Goal: Task Accomplishment & Management: Manage account settings

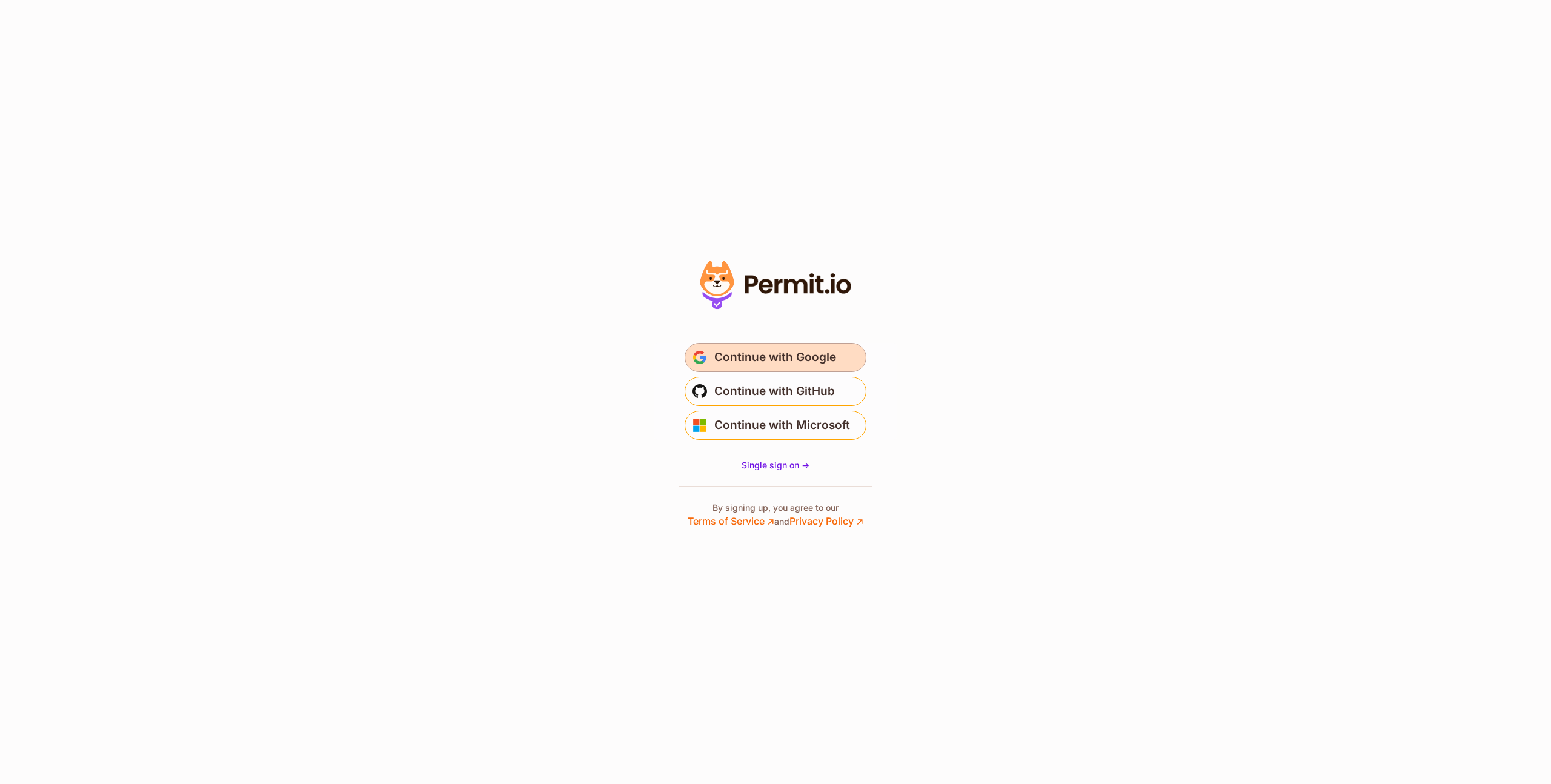
click at [807, 371] on button "Continue with Google" at bounding box center [776, 358] width 182 height 29
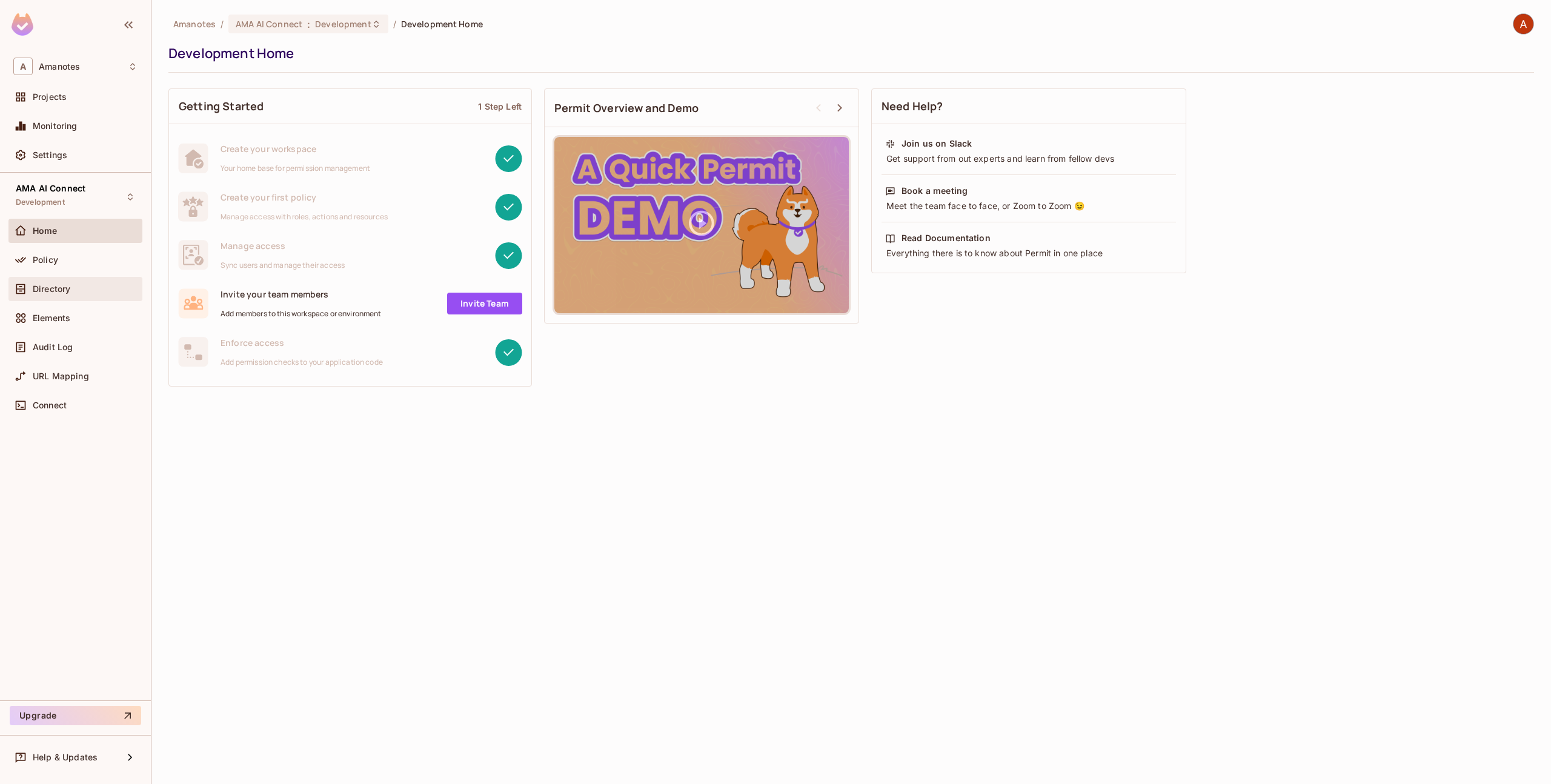
click at [88, 296] on div "Directory" at bounding box center [75, 289] width 124 height 15
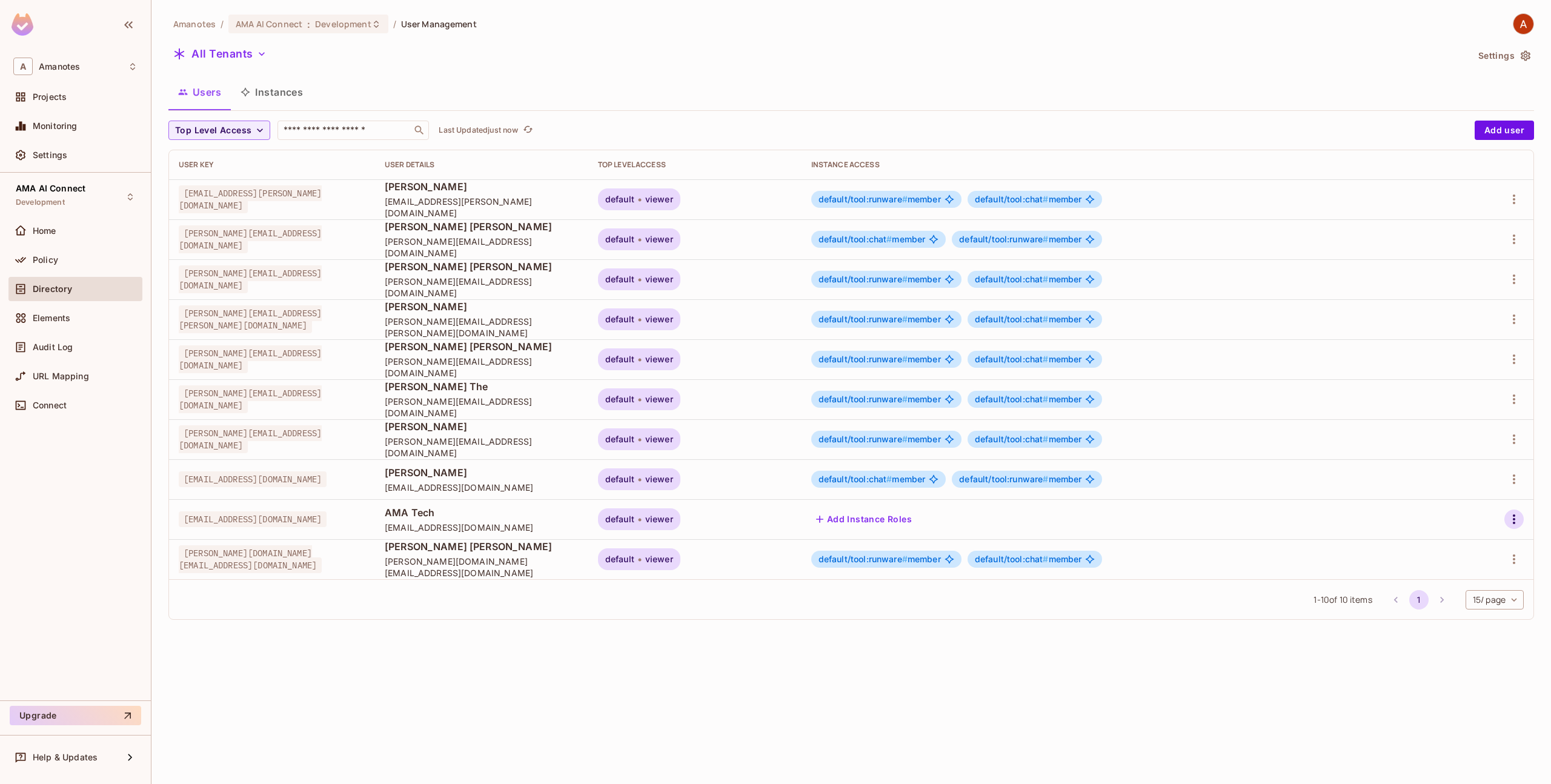
click at [1516, 521] on icon "button" at bounding box center [1514, 519] width 15 height 15
click at [1472, 623] on div "Delete User" at bounding box center [1460, 627] width 48 height 12
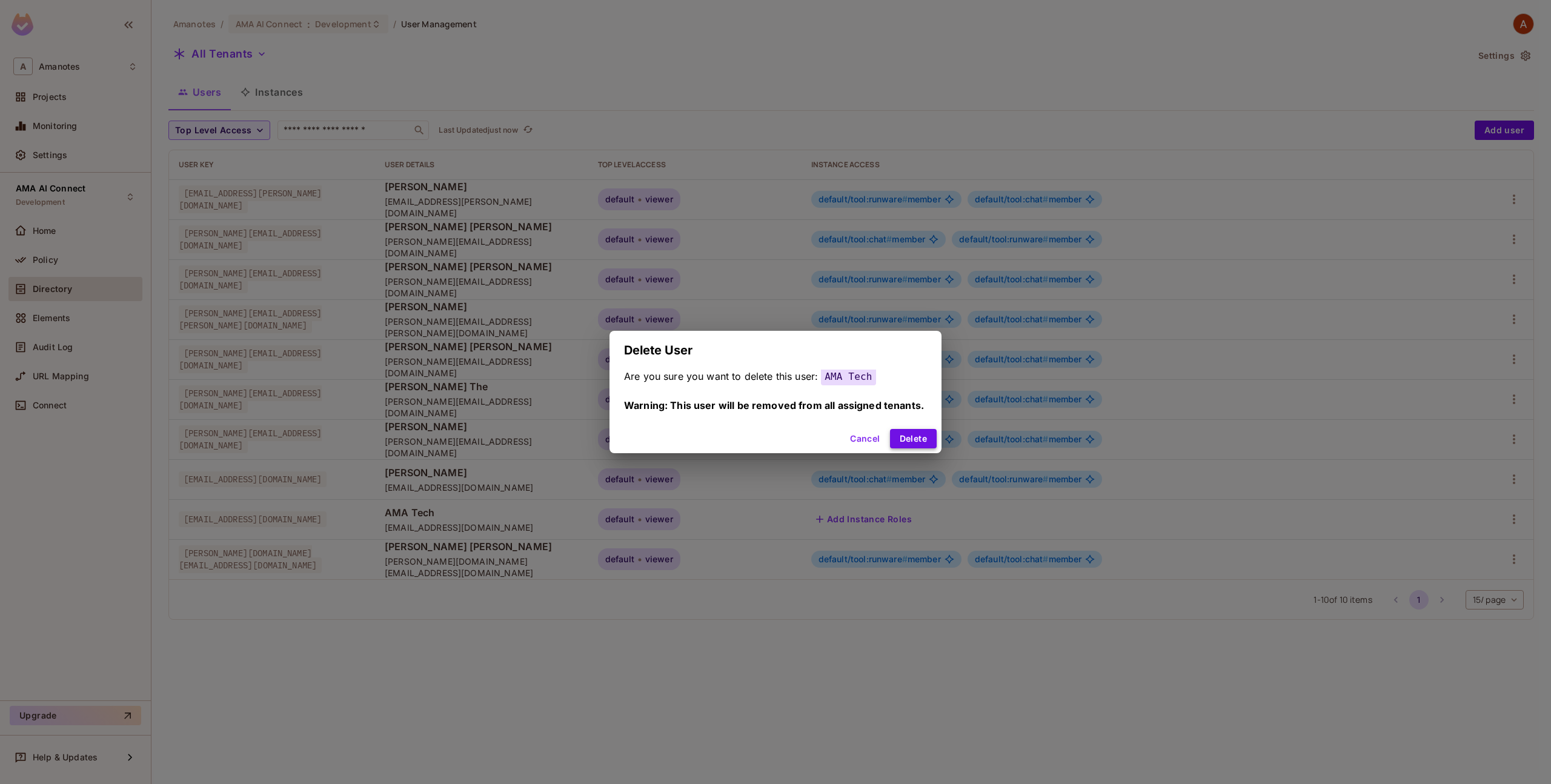
click at [923, 440] on button "Delete" at bounding box center [913, 438] width 47 height 20
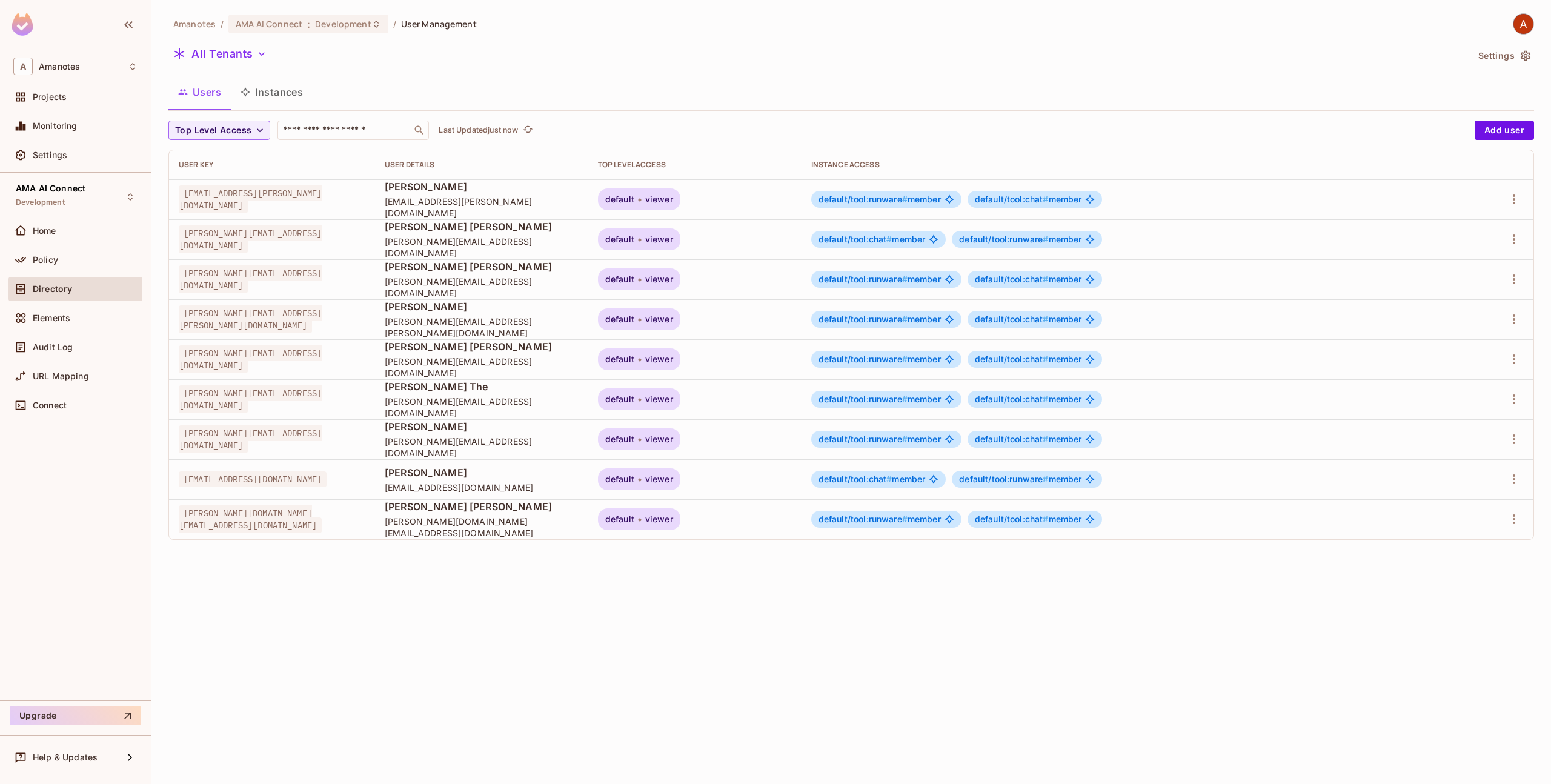
click at [300, 88] on button "Instances" at bounding box center [272, 92] width 82 height 30
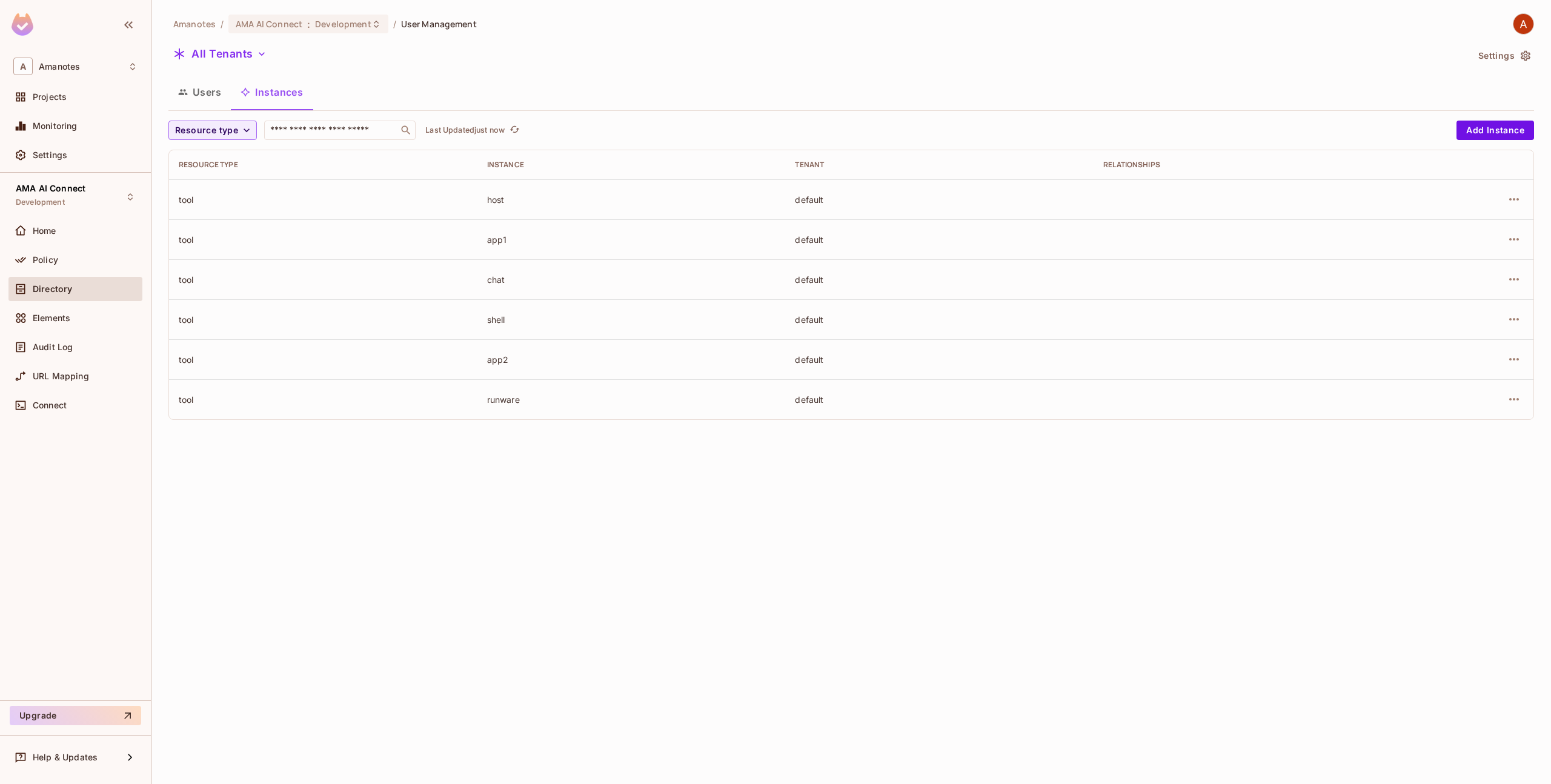
click at [194, 95] on button "Users" at bounding box center [199, 92] width 62 height 30
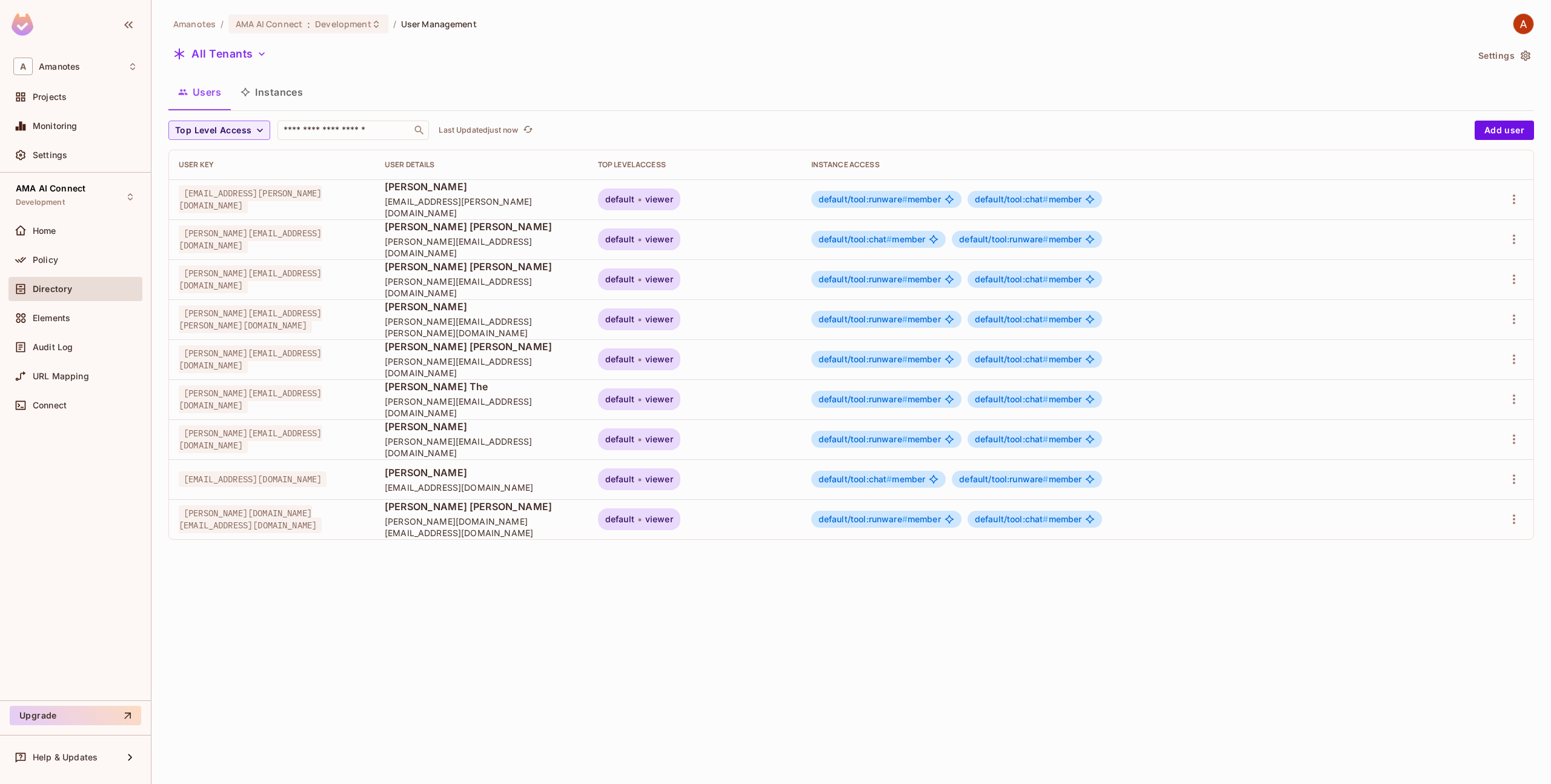
click at [246, 366] on span "khoa.htd@amanotes.com" at bounding box center [250, 360] width 143 height 28
click at [1516, 356] on icon "button" at bounding box center [1514, 359] width 15 height 15
click at [1473, 385] on li "Edit" at bounding box center [1458, 387] width 113 height 26
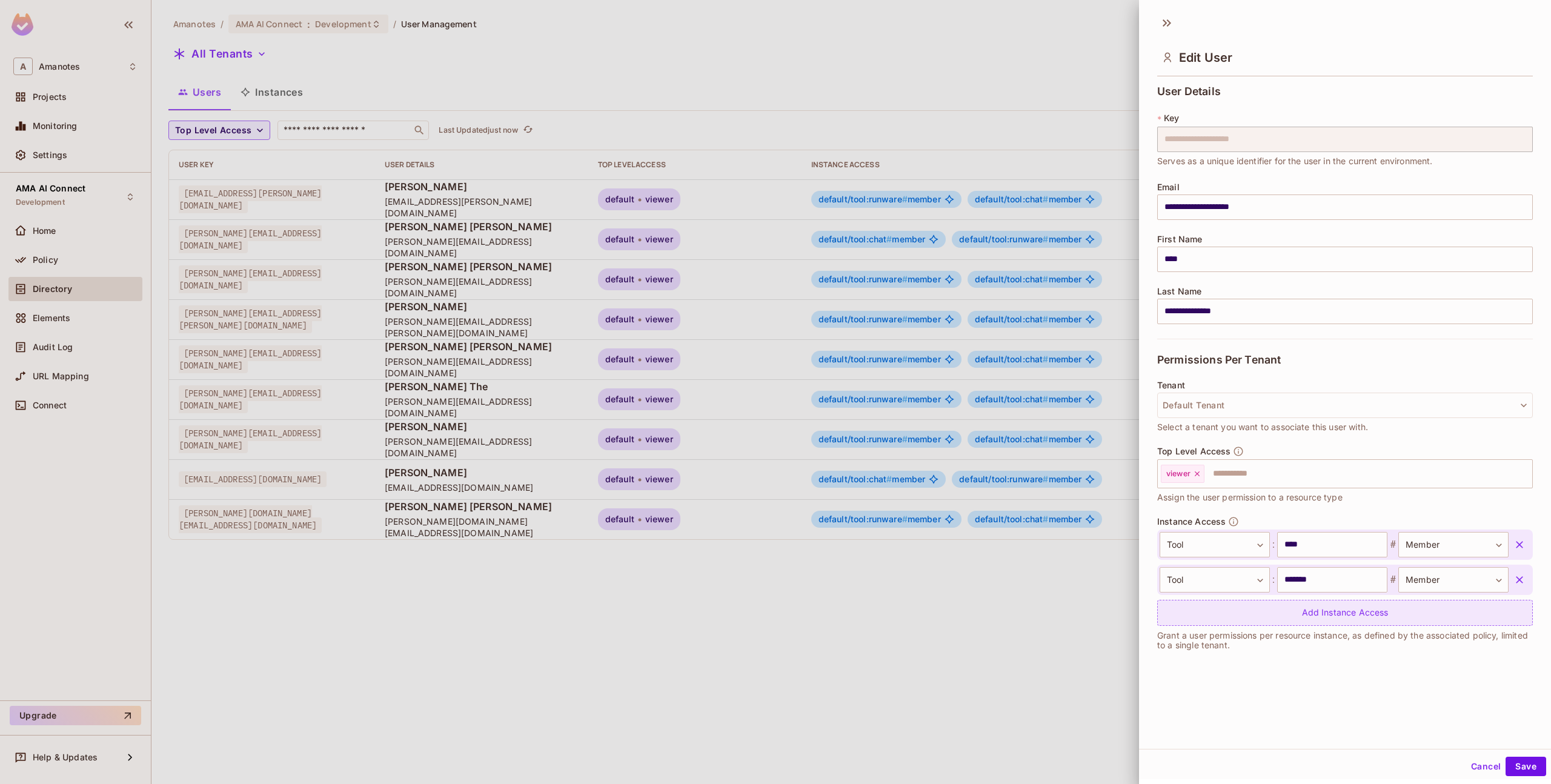
click at [1239, 618] on div "Add Instance Access" at bounding box center [1345, 612] width 376 height 26
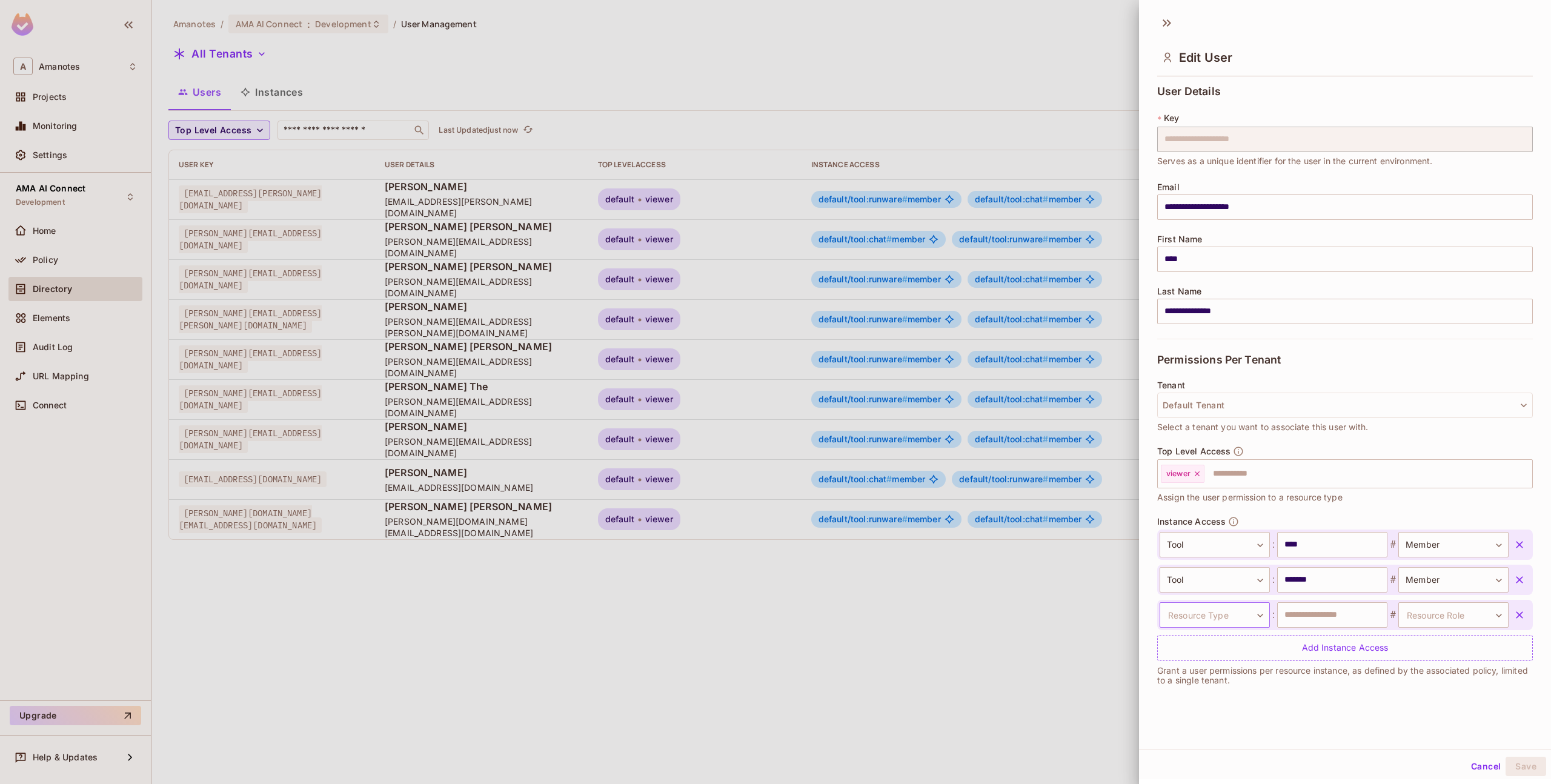
click at [1222, 625] on body "A Amanotes Projects Monitoring Settings AMA AI Connect Development Home Policy …" at bounding box center [775, 392] width 1551 height 784
click at [1211, 674] on li "Tool" at bounding box center [1209, 672] width 112 height 22
click at [1304, 623] on input "text" at bounding box center [1332, 615] width 110 height 25
type input "********"
click at [1424, 682] on li "Member" at bounding box center [1436, 672] width 112 height 22
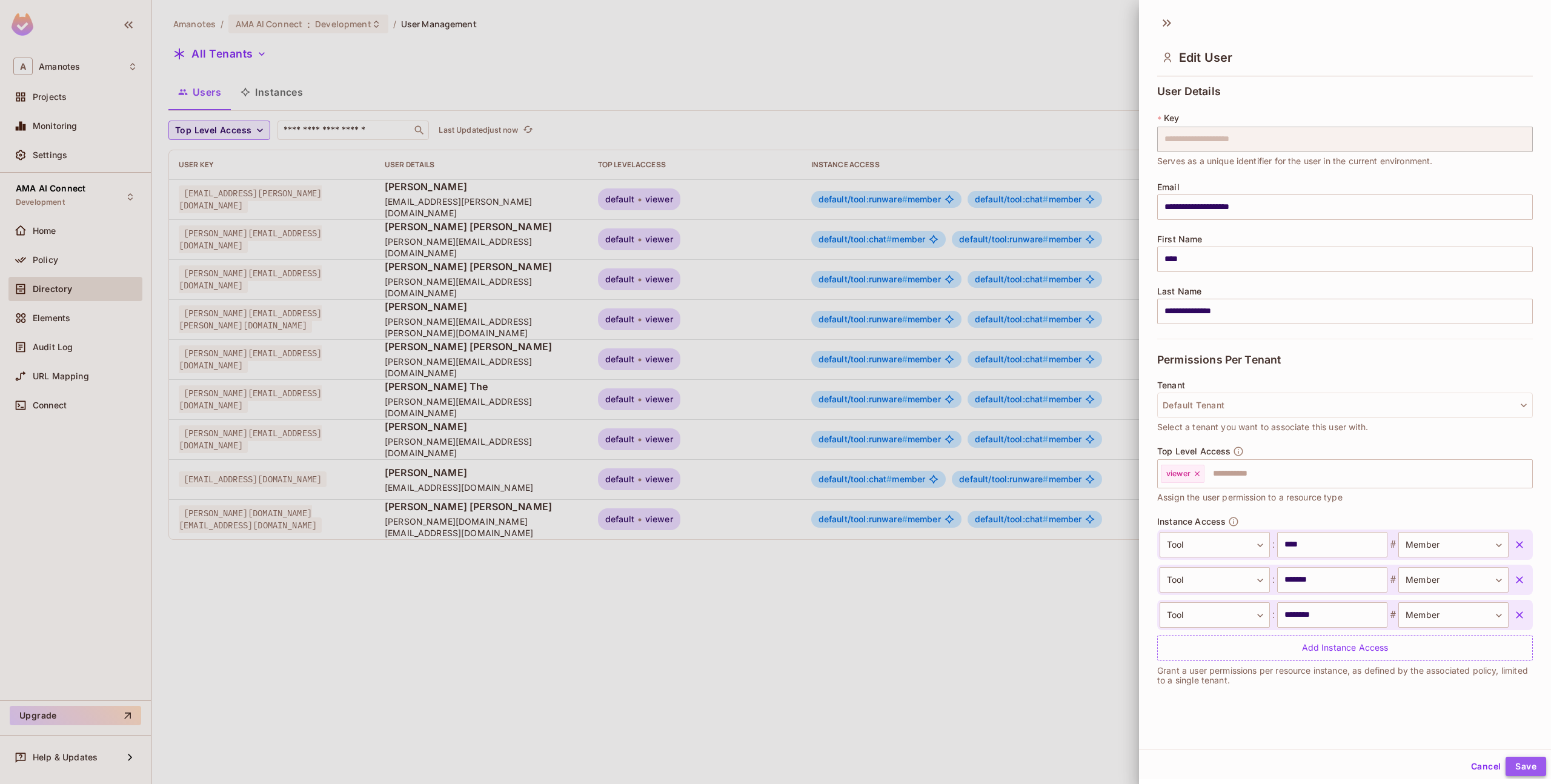
click at [1506, 762] on button "Save" at bounding box center [1526, 766] width 40 height 20
